Goal: Register for event/course: Sign up to attend an event or enroll in a course

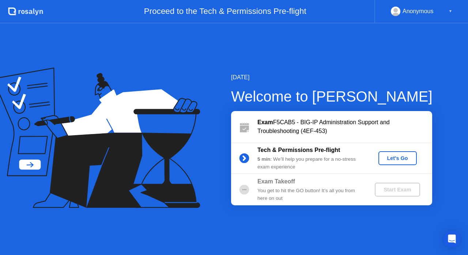
click at [390, 158] on div "Let's Go" at bounding box center [397, 158] width 33 height 6
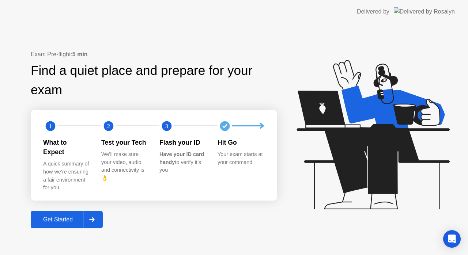
click at [56, 211] on button "Get Started" at bounding box center [67, 220] width 72 height 18
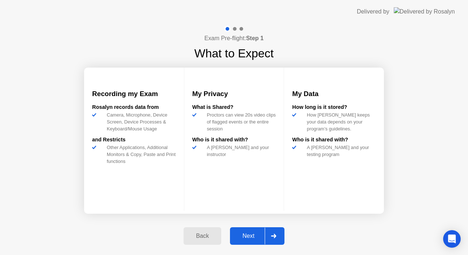
click at [252, 233] on div "Next" at bounding box center [248, 236] width 33 height 7
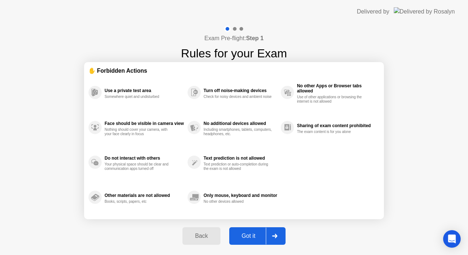
click at [248, 235] on div "Got it" at bounding box center [248, 236] width 34 height 7
select select "**********"
select select "*******"
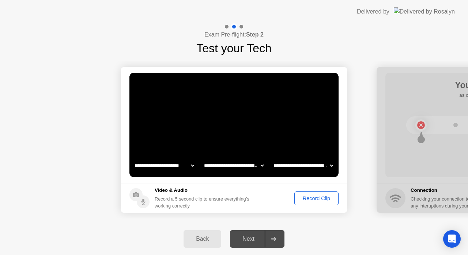
click at [314, 196] on div "Record Clip" at bounding box center [316, 199] width 39 height 6
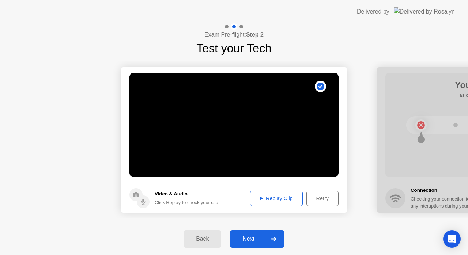
click at [250, 238] on div "Next" at bounding box center [248, 239] width 33 height 7
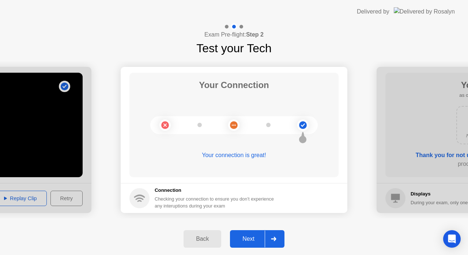
click at [250, 238] on div "Next" at bounding box center [248, 239] width 33 height 7
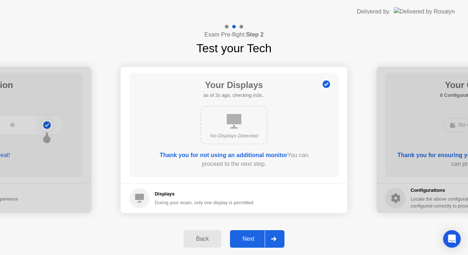
click at [250, 238] on div "Next" at bounding box center [248, 239] width 33 height 7
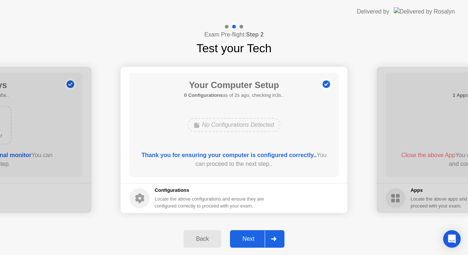
click at [250, 238] on div "Next" at bounding box center [248, 239] width 33 height 7
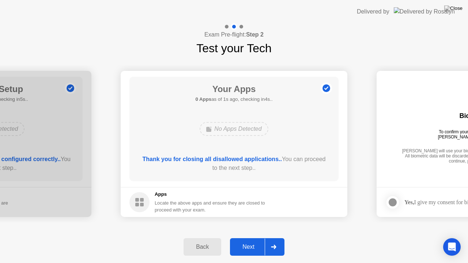
click at [248, 249] on div "Next" at bounding box center [248, 247] width 33 height 7
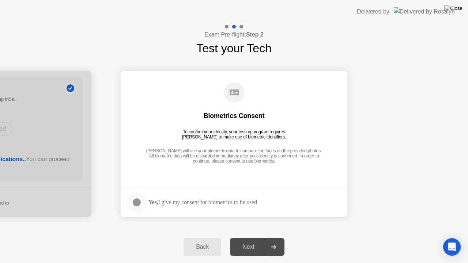
click at [138, 201] on div at bounding box center [136, 202] width 9 height 9
click at [248, 244] on div "Next" at bounding box center [248, 247] width 33 height 7
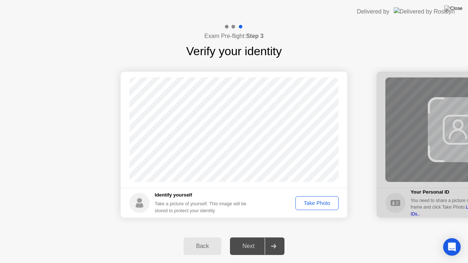
click at [312, 204] on div "Take Photo" at bounding box center [317, 203] width 38 height 6
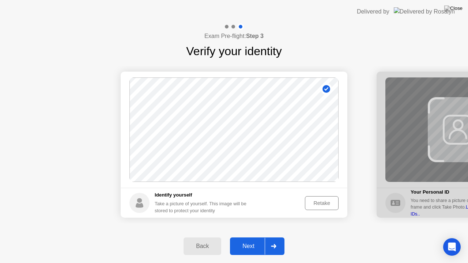
click at [247, 245] on div "Next" at bounding box center [248, 246] width 33 height 7
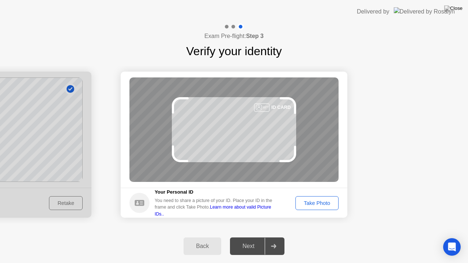
click at [200, 247] on div "Back" at bounding box center [202, 246] width 33 height 7
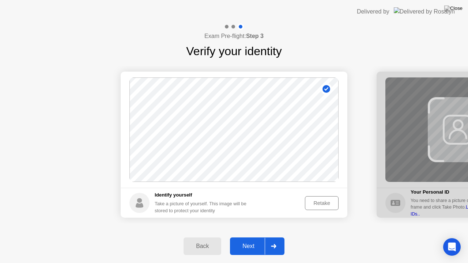
click at [247, 249] on div "Next" at bounding box center [248, 246] width 33 height 7
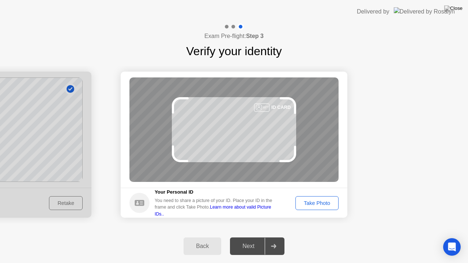
click at [320, 206] on div "Take Photo" at bounding box center [317, 203] width 38 height 6
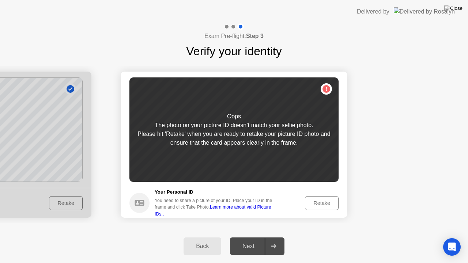
click at [320, 205] on div "Retake" at bounding box center [321, 203] width 29 height 6
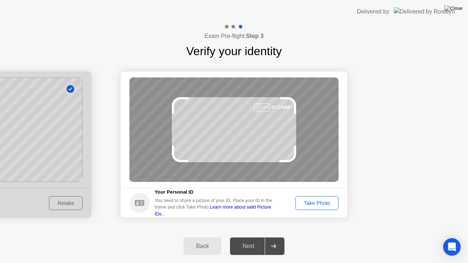
click at [320, 205] on div "Take Photo" at bounding box center [317, 203] width 38 height 6
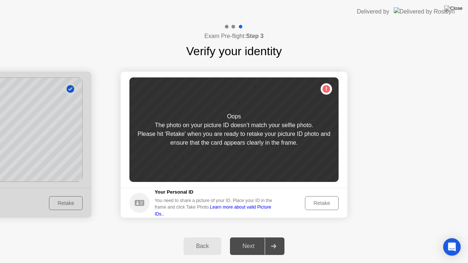
click at [320, 205] on div "Retake" at bounding box center [321, 203] width 29 height 6
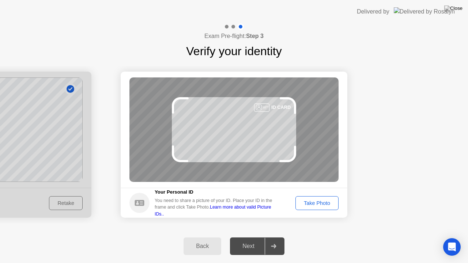
click at [320, 205] on div "Take Photo" at bounding box center [317, 203] width 38 height 6
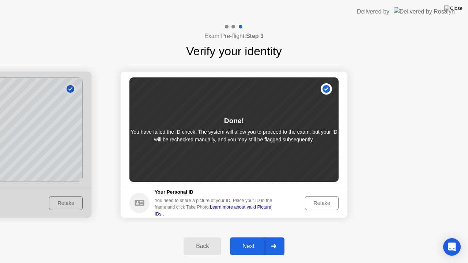
click at [251, 243] on div "Next" at bounding box center [248, 246] width 33 height 7
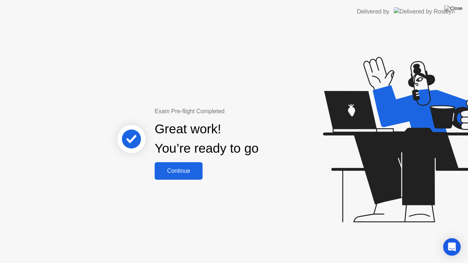
click at [174, 170] on div "Continue" at bounding box center [179, 171] width 44 height 7
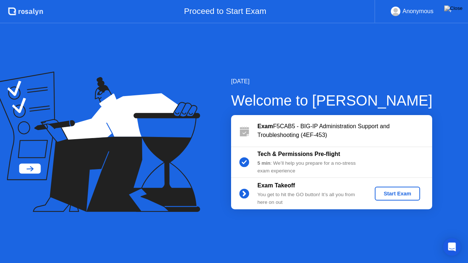
click at [390, 194] on div "Start Exam" at bounding box center [397, 194] width 39 height 6
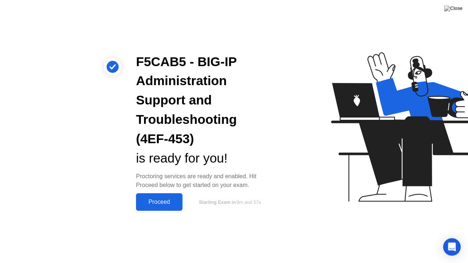
click at [160, 200] on div "Proceed" at bounding box center [159, 202] width 42 height 7
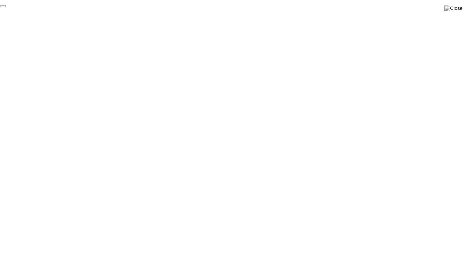
click div "End Proctoring Session"
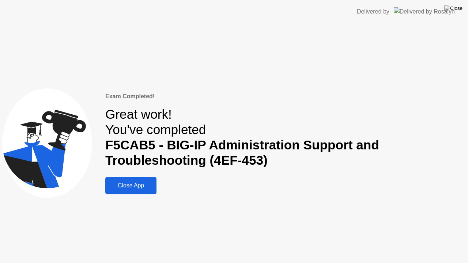
click at [140, 184] on div "Close App" at bounding box center [130, 185] width 47 height 7
